Goal: Find specific fact: Find specific fact

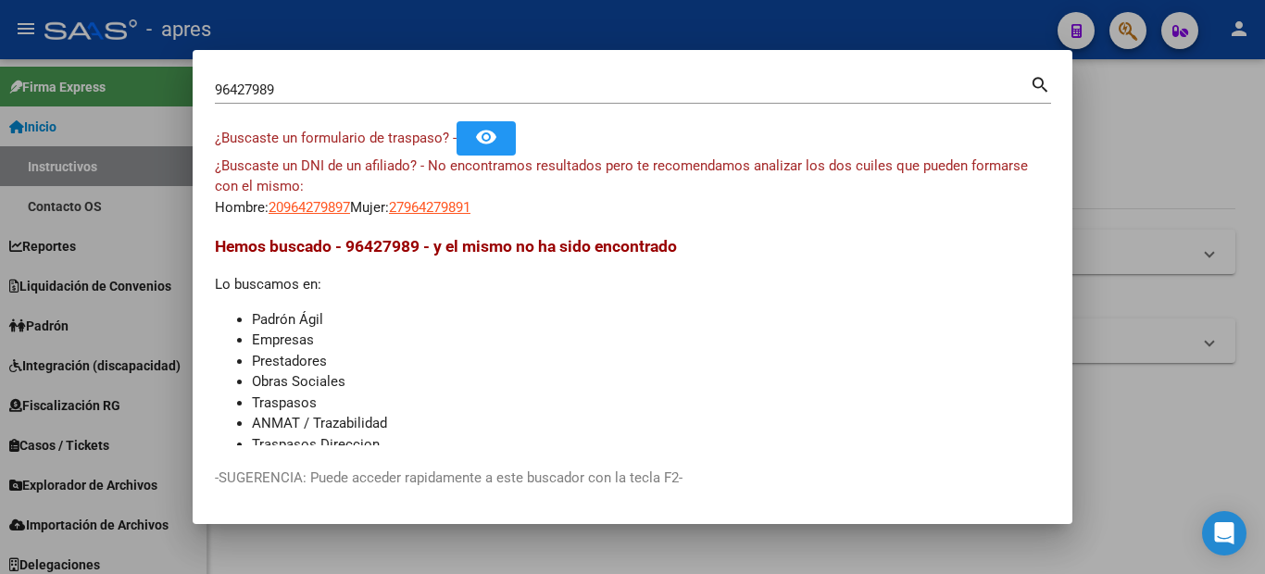
drag, startPoint x: 297, startPoint y: 87, endPoint x: 69, endPoint y: 76, distance: 228.0
click at [78, 80] on div "96427989 Buscar (apellido, dni, cuil, nro traspaso, cuit, obra social) search ¿…" at bounding box center [632, 287] width 1265 height 574
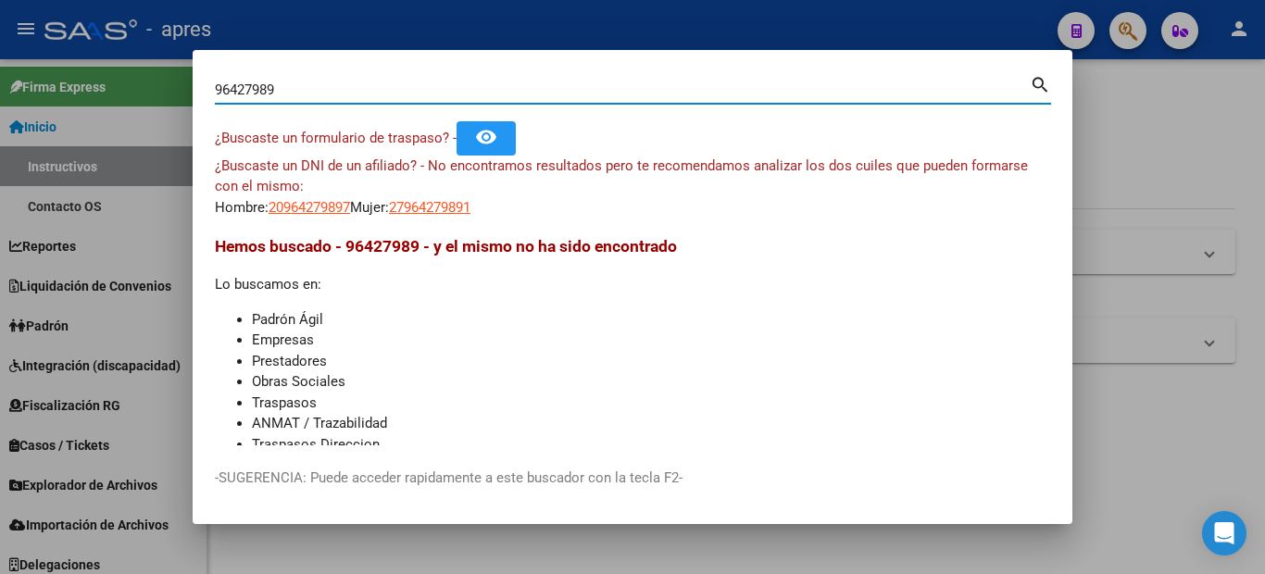
paste input "30616602"
type input "30616602"
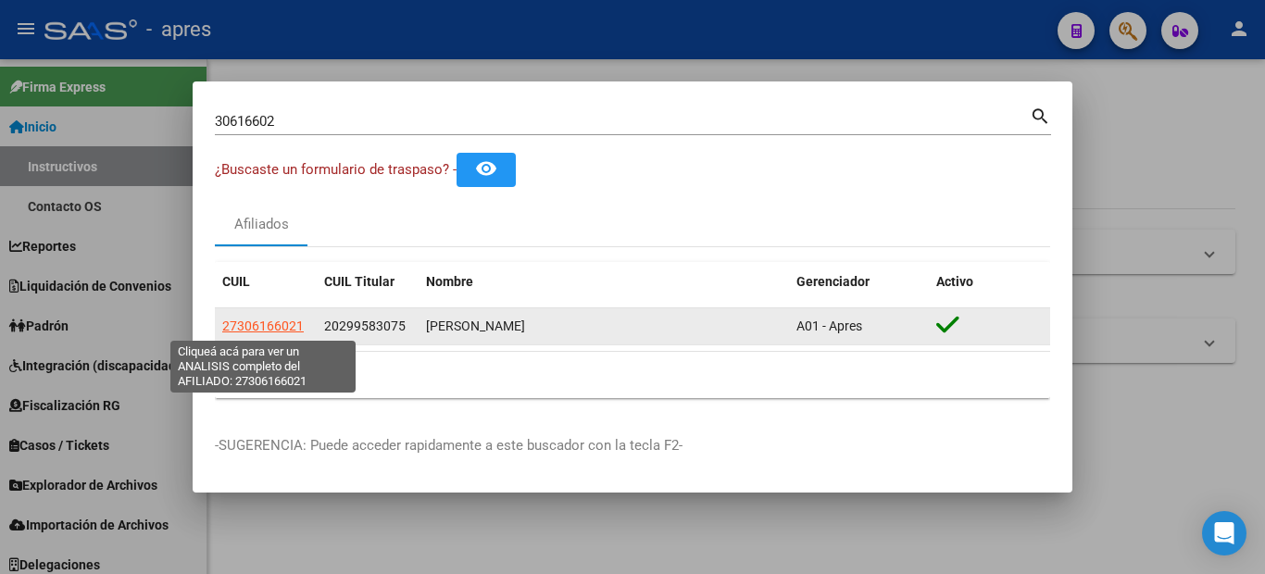
click at [286, 324] on span "27306166021" at bounding box center [262, 325] width 81 height 15
type textarea "27306166021"
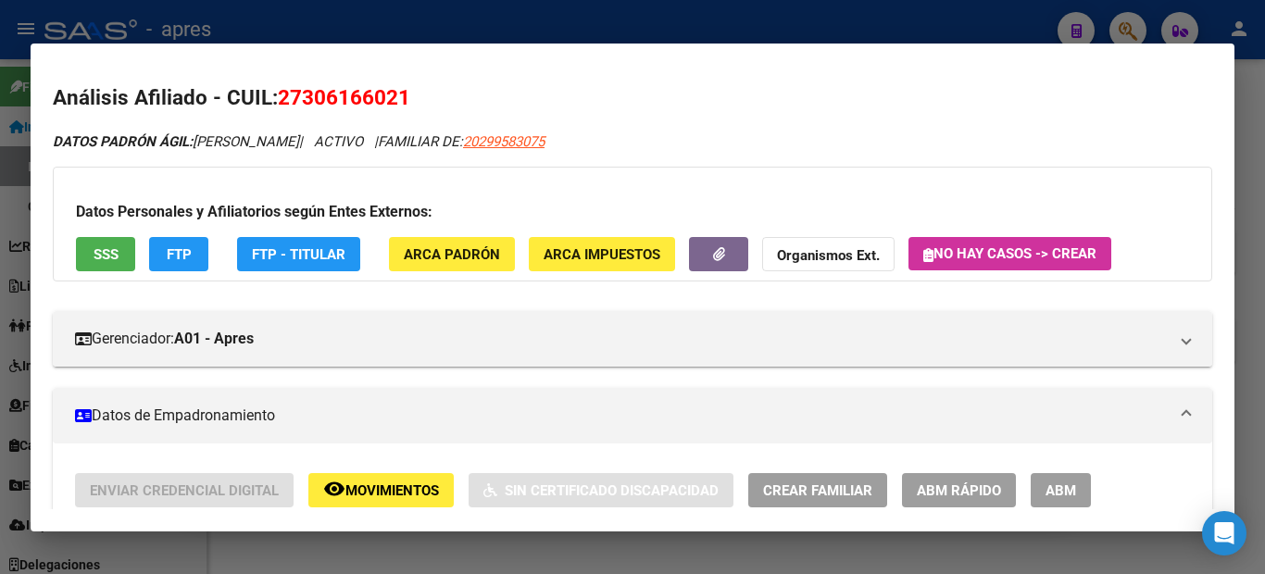
drag, startPoint x: 435, startPoint y: 94, endPoint x: 285, endPoint y: 83, distance: 150.3
click at [285, 83] on h2 "Análisis Afiliado - CUIL: 27306166021" at bounding box center [632, 97] width 1159 height 31
copy span "27306166021"
click at [0, 260] on div at bounding box center [632, 287] width 1265 height 574
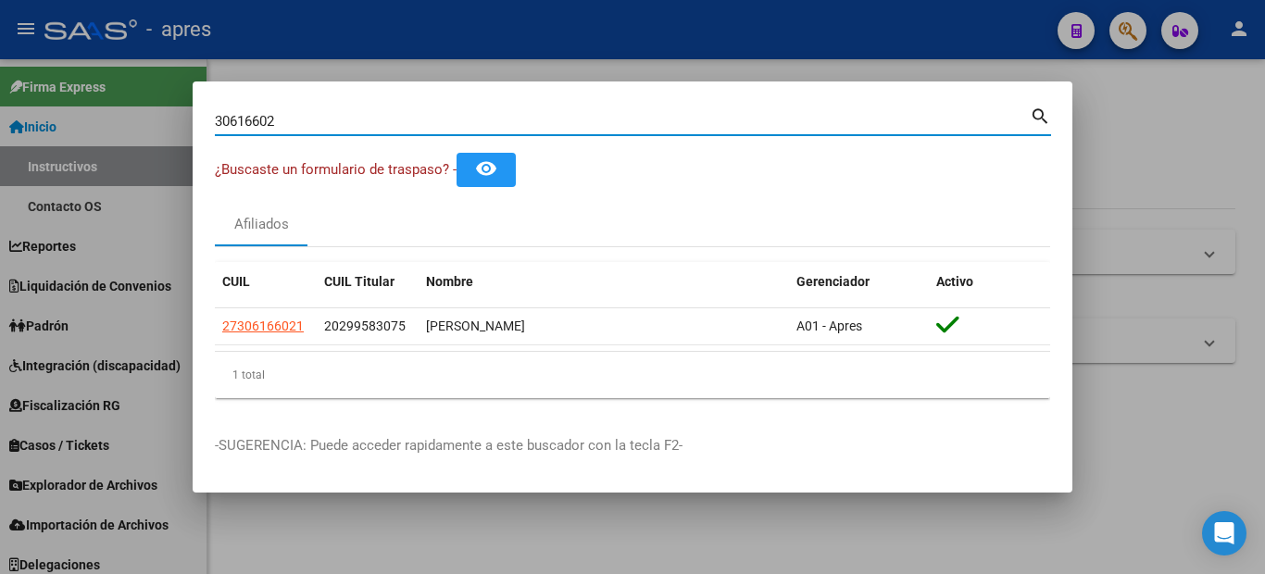
drag, startPoint x: 277, startPoint y: 113, endPoint x: 49, endPoint y: 109, distance: 227.8
click at [86, 117] on div "30616602 Buscar (apellido, dni, cuil, nro traspaso, cuit, obra social) search ¿…" at bounding box center [632, 287] width 1265 height 574
paste input "40577961"
type input "40577961"
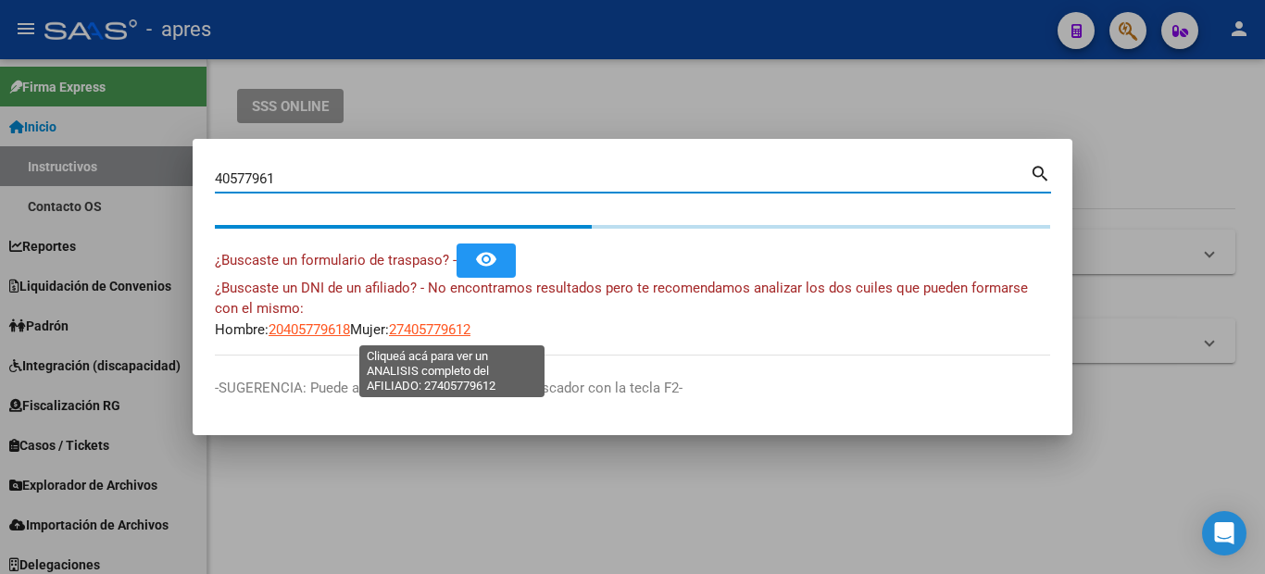
click at [447, 323] on span "27405779612" at bounding box center [429, 329] width 81 height 17
type textarea "27405779612"
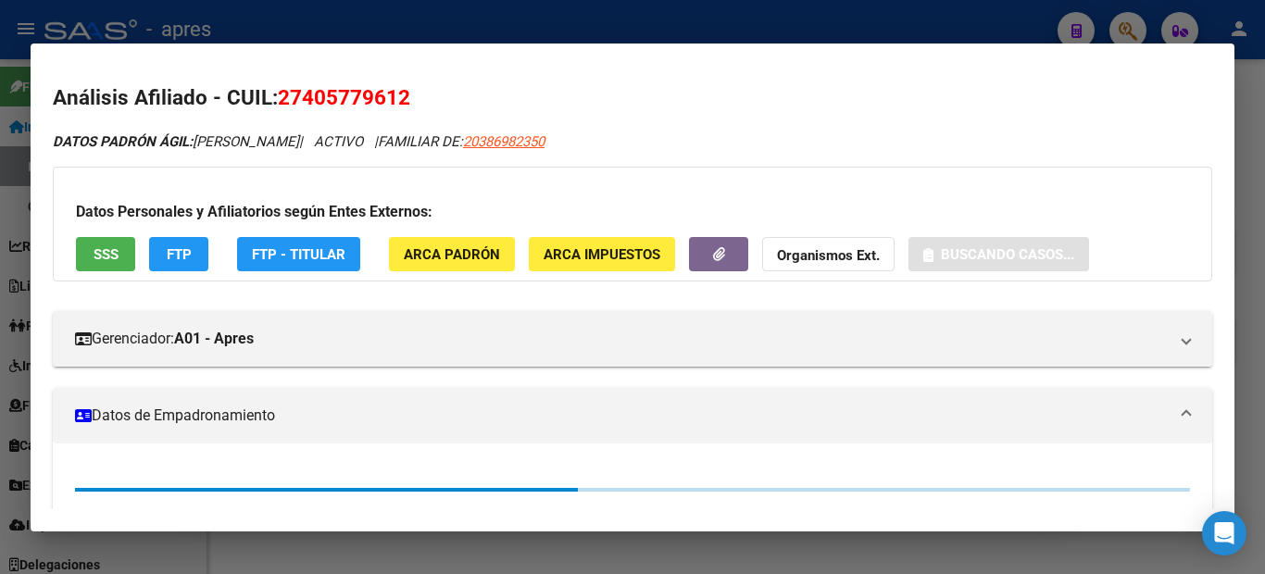
drag, startPoint x: 426, startPoint y: 107, endPoint x: 283, endPoint y: 95, distance: 143.1
click at [283, 95] on h2 "Análisis Afiliado - CUIL: 27405779612" at bounding box center [632, 97] width 1159 height 31
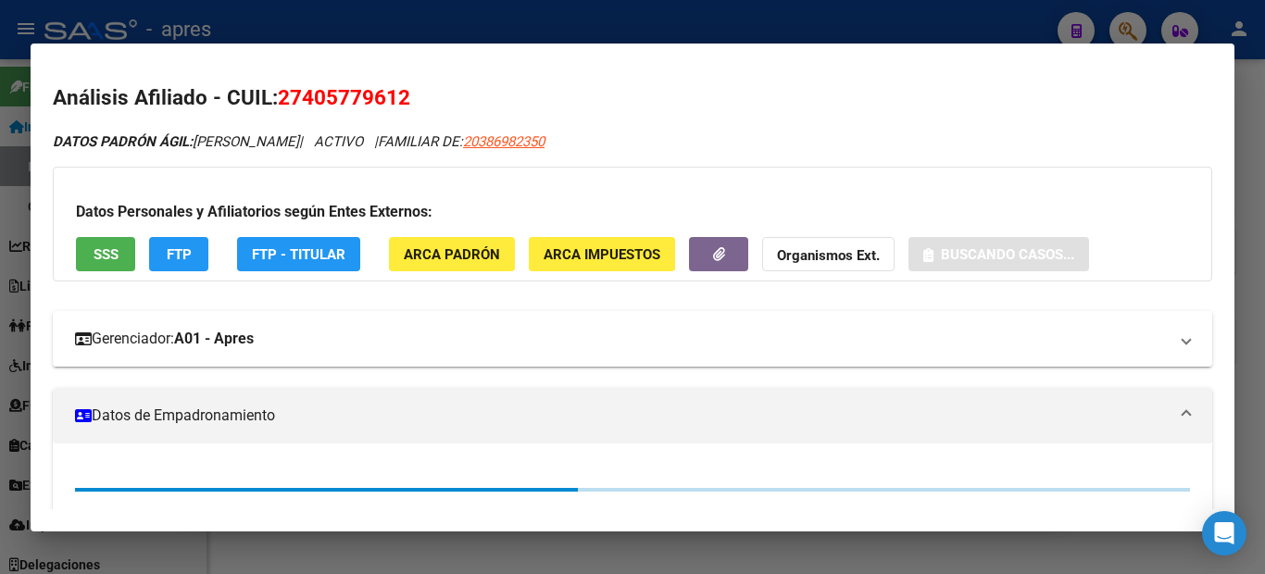
copy span "27405779612"
